Goal: Task Accomplishment & Management: Use online tool/utility

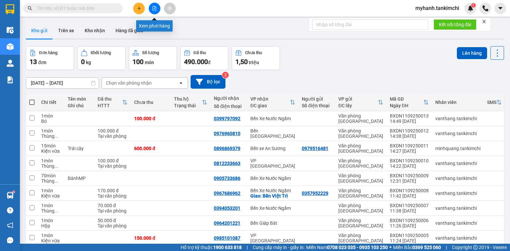
click at [158, 8] on button at bounding box center [155, 9] width 12 height 12
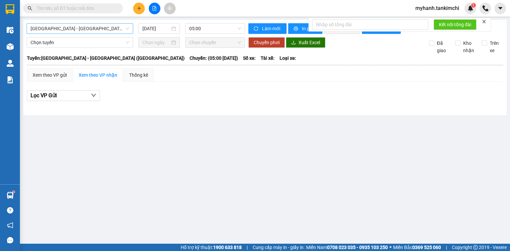
click at [104, 31] on span "[GEOGRAPHIC_DATA] - [GEOGRAPHIC_DATA] ([GEOGRAPHIC_DATA])" at bounding box center [80, 29] width 99 height 10
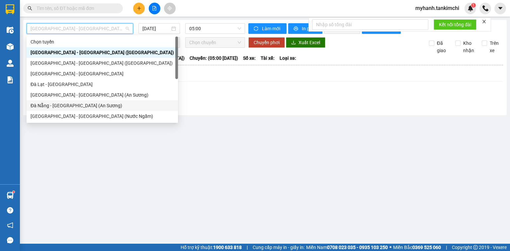
click at [81, 105] on div "Đà Nẵng - [GEOGRAPHIC_DATA] (An Sương)" at bounding box center [102, 105] width 143 height 7
type input "[DATE]"
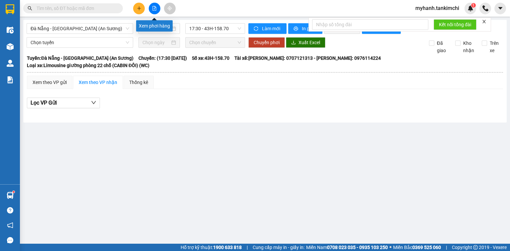
click at [154, 9] on icon "file-add" at bounding box center [155, 8] width 4 height 5
click at [297, 28] on span "printer" at bounding box center [296, 28] width 6 height 5
click at [157, 6] on button at bounding box center [155, 9] width 12 height 12
click at [263, 27] on span "Làm mới" at bounding box center [271, 28] width 19 height 7
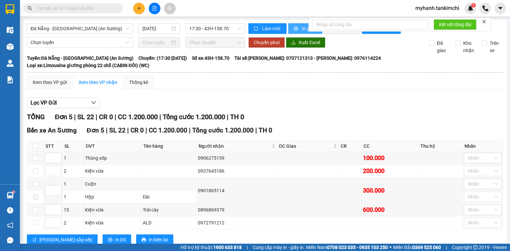
click at [298, 27] on button "In phơi" at bounding box center [305, 28] width 34 height 11
